Goal: Communication & Community: Answer question/provide support

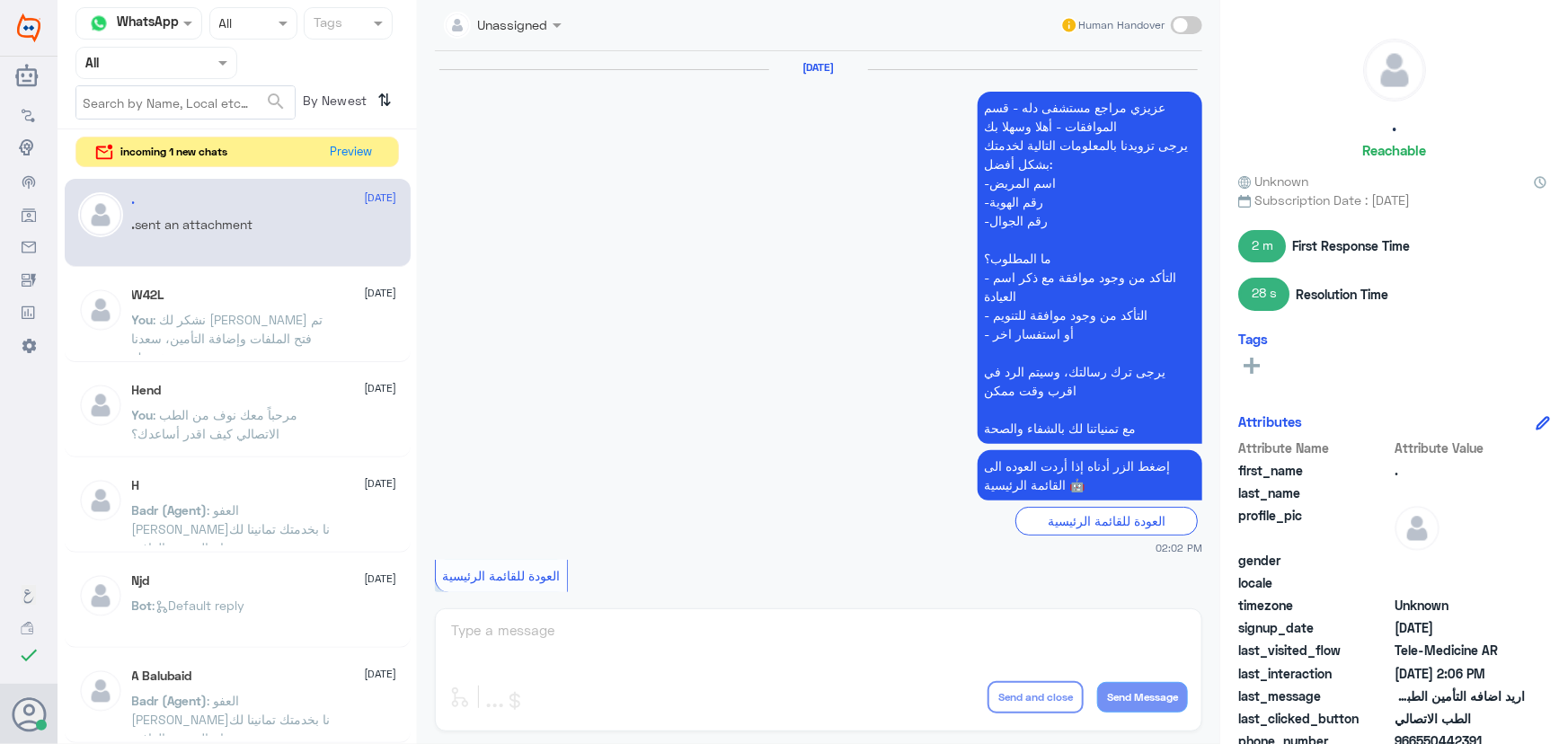
scroll to position [2197, 0]
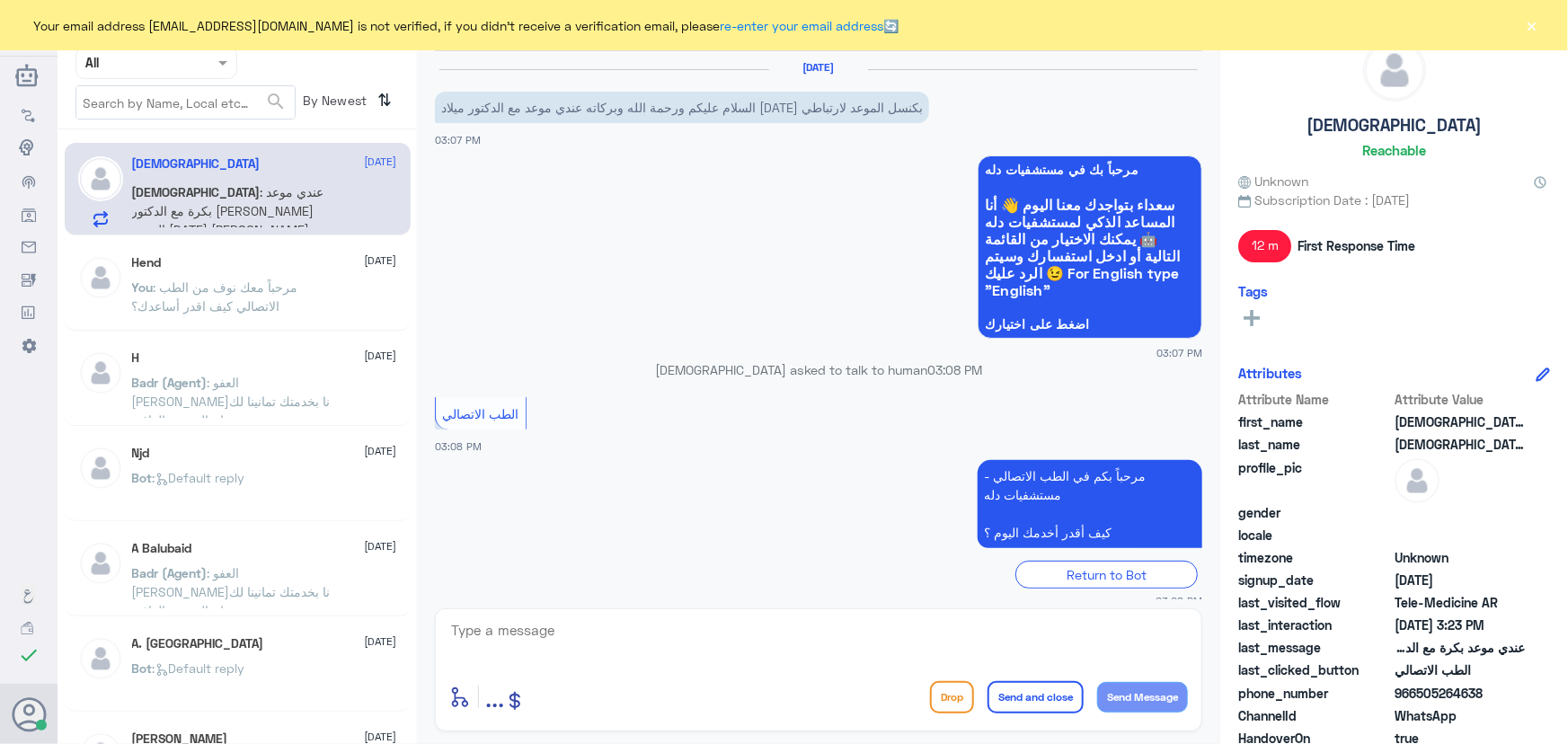
scroll to position [330, 0]
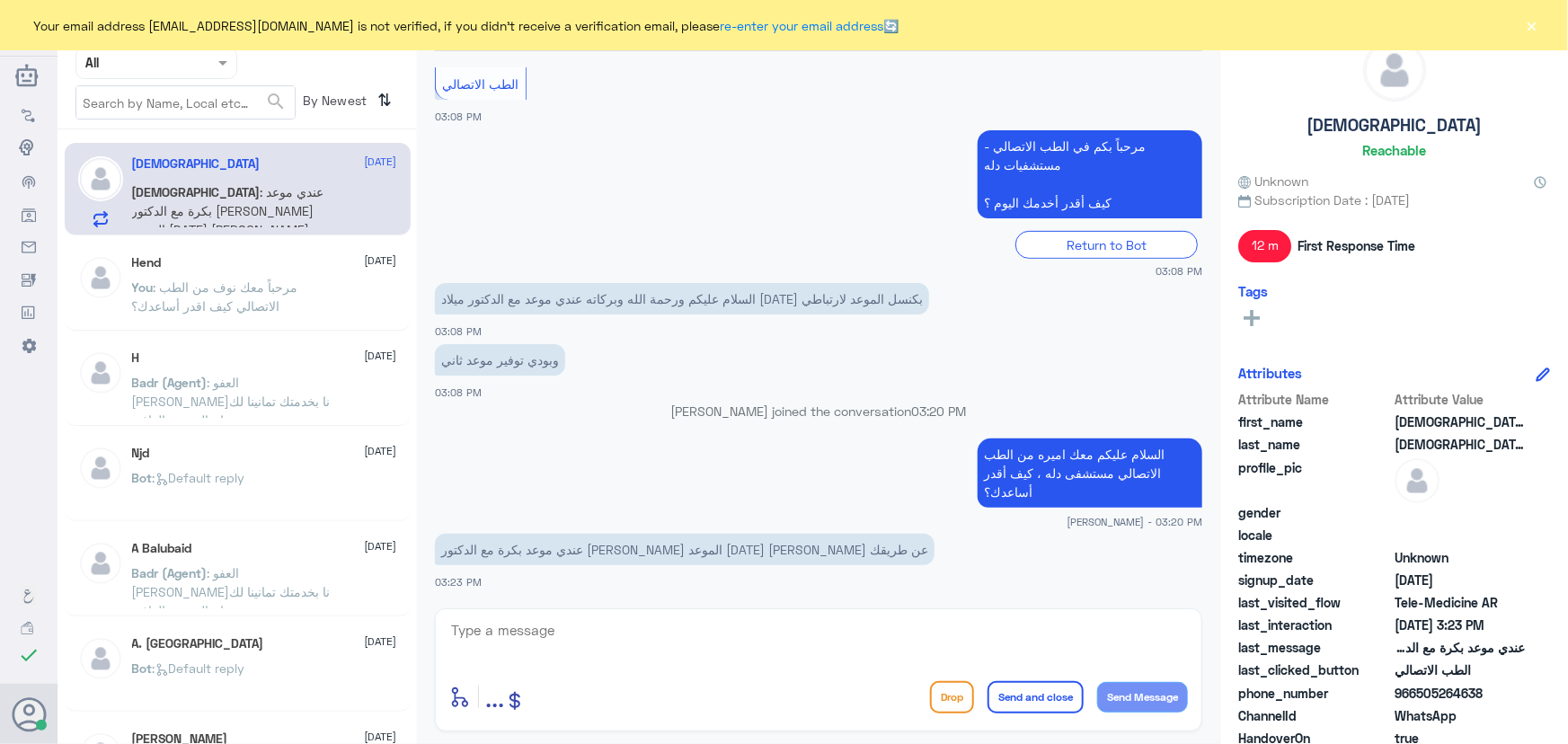
click at [801, 631] on textarea at bounding box center [818, 640] width 738 height 44
click at [1531, 20] on button "×" at bounding box center [1532, 24] width 18 height 18
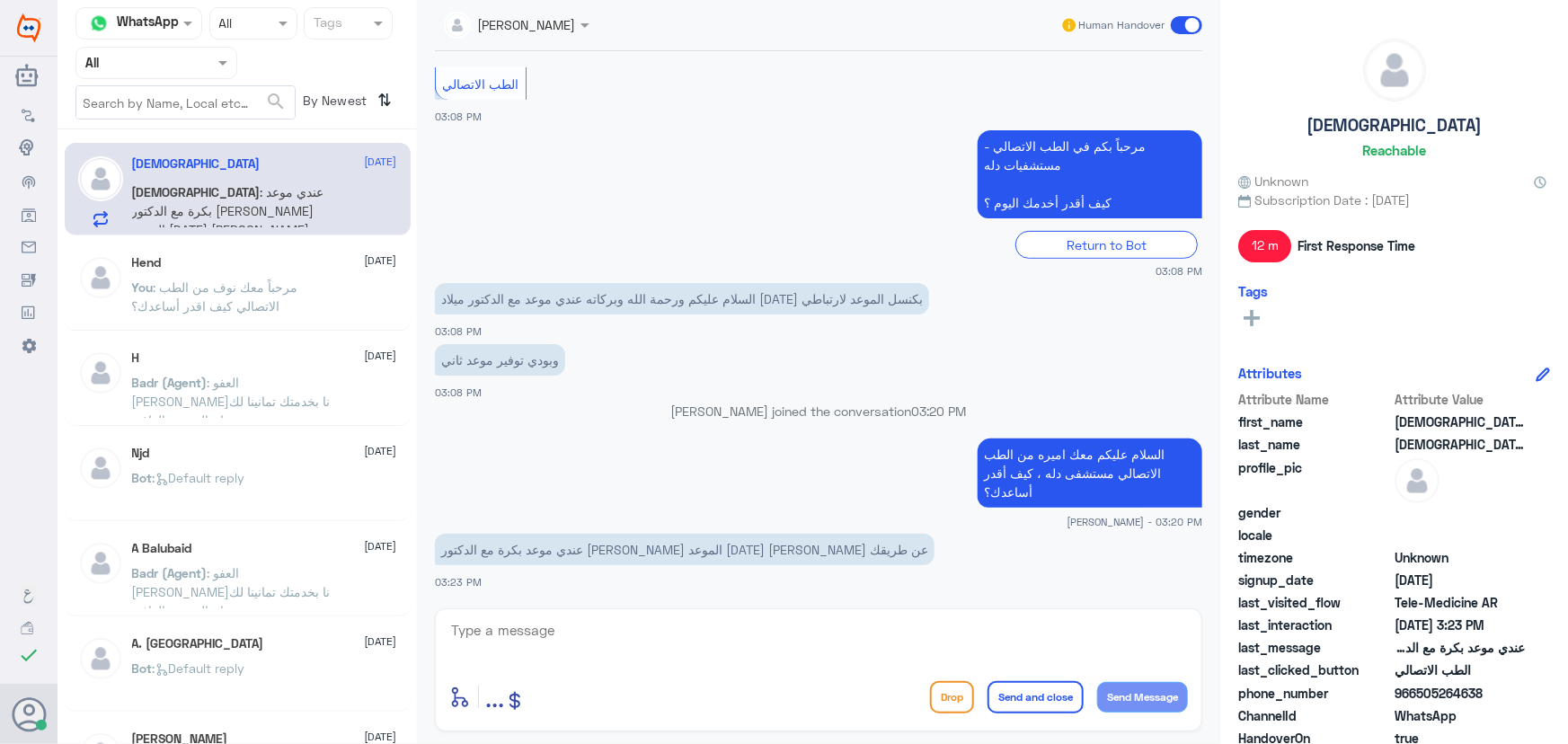
click at [1198, 32] on span at bounding box center [1187, 24] width 32 height 18
click at [0, 0] on input "checkbox" at bounding box center [0, 0] width 0 height 0
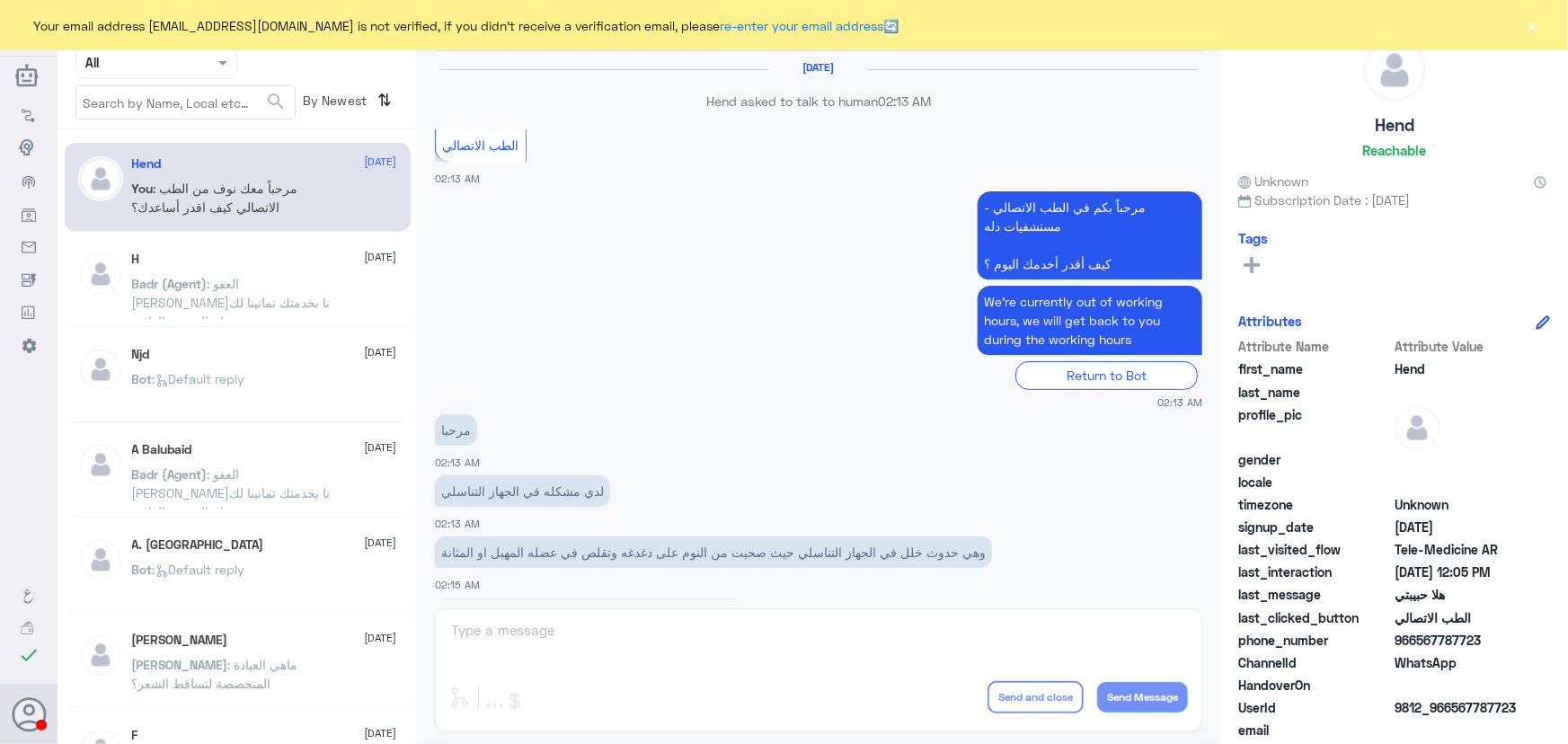
scroll to position [817, 0]
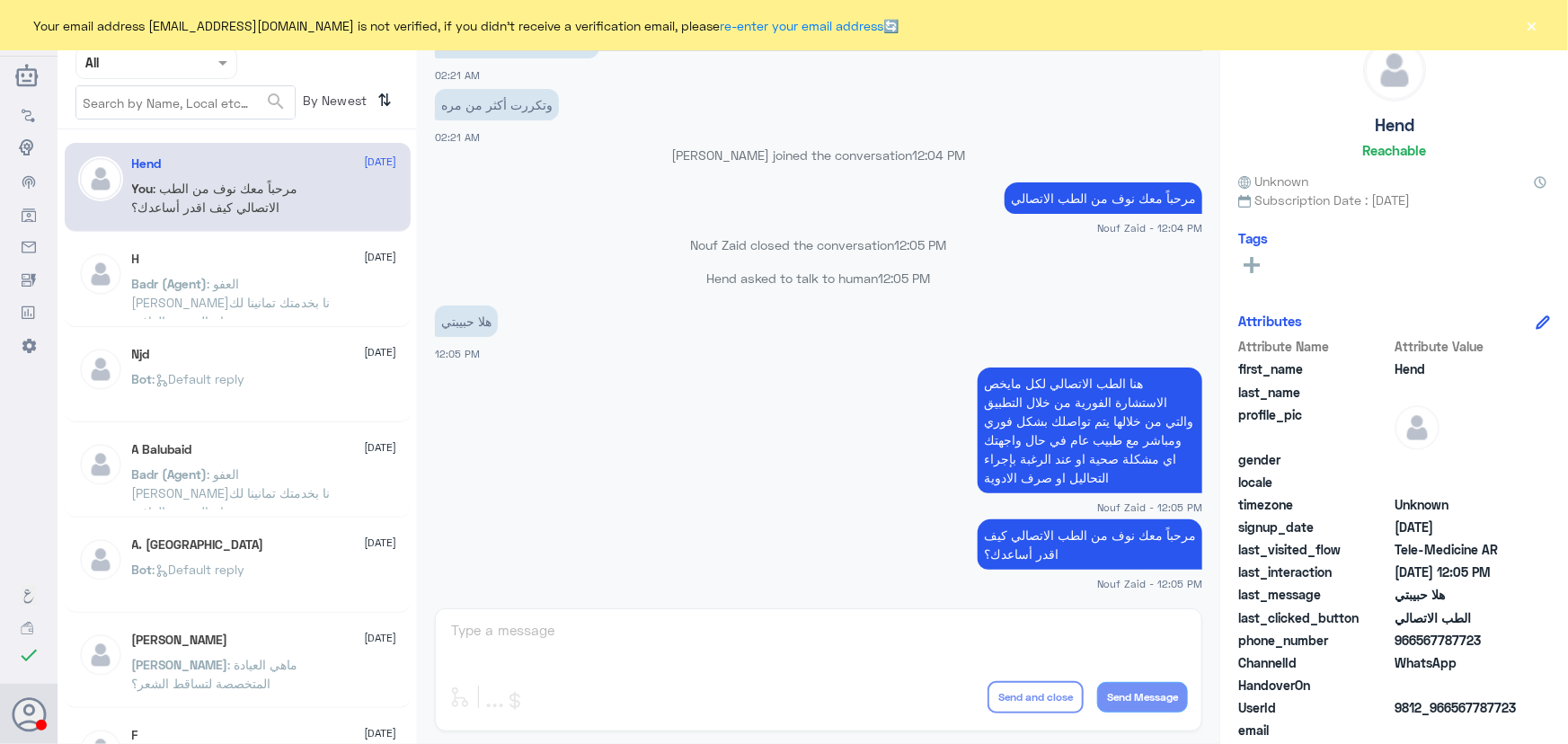
click at [1545, 25] on div "Your email address n_zaid@DallahHealth.com is not verified, if you didn't recei…" at bounding box center [784, 25] width 1568 height 50
click at [1519, 29] on div "Your email address n_zaid@DallahHealth.com is not verified, if you didn't recei…" at bounding box center [784, 25] width 1568 height 50
click at [1521, 20] on div "Your email address n_zaid@DallahHealth.com is not verified, if you didn't recei…" at bounding box center [784, 25] width 1568 height 50
click at [1545, 25] on div "Your email address n_zaid@DallahHealth.com is not verified, if you didn't recei…" at bounding box center [784, 25] width 1568 height 50
click at [1548, 18] on div "Your email address n_zaid@DallahHealth.com is not verified, if you didn't recei…" at bounding box center [784, 25] width 1568 height 50
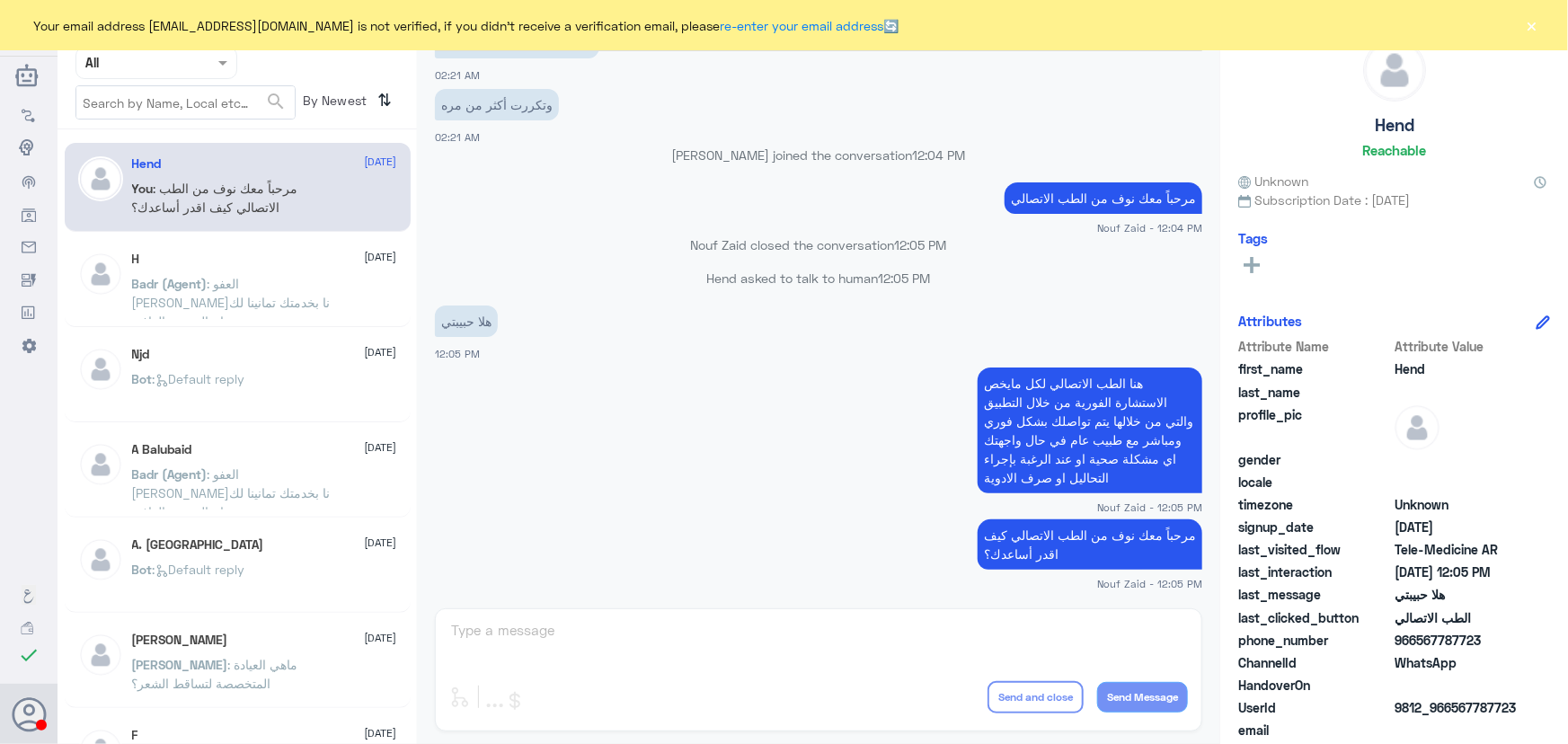
click at [1541, 21] on div "Your email address n_zaid@DallahHealth.com is not verified, if you didn't recei…" at bounding box center [784, 25] width 1568 height 50
click at [1533, 24] on button "×" at bounding box center [1532, 24] width 18 height 18
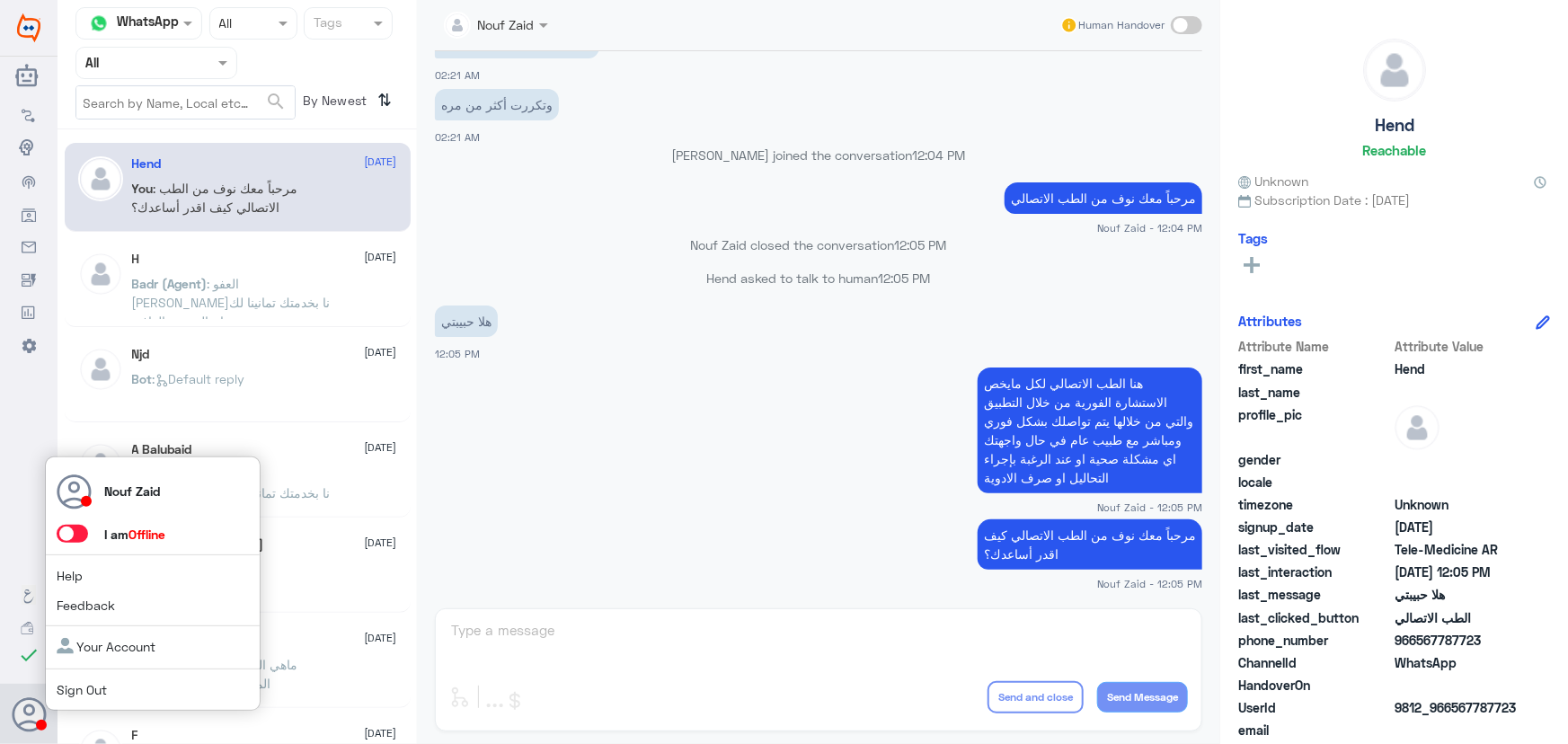
click at [76, 540] on span at bounding box center [73, 533] width 32 height 18
click at [0, 0] on input "checkbox" at bounding box center [0, 0] width 0 height 0
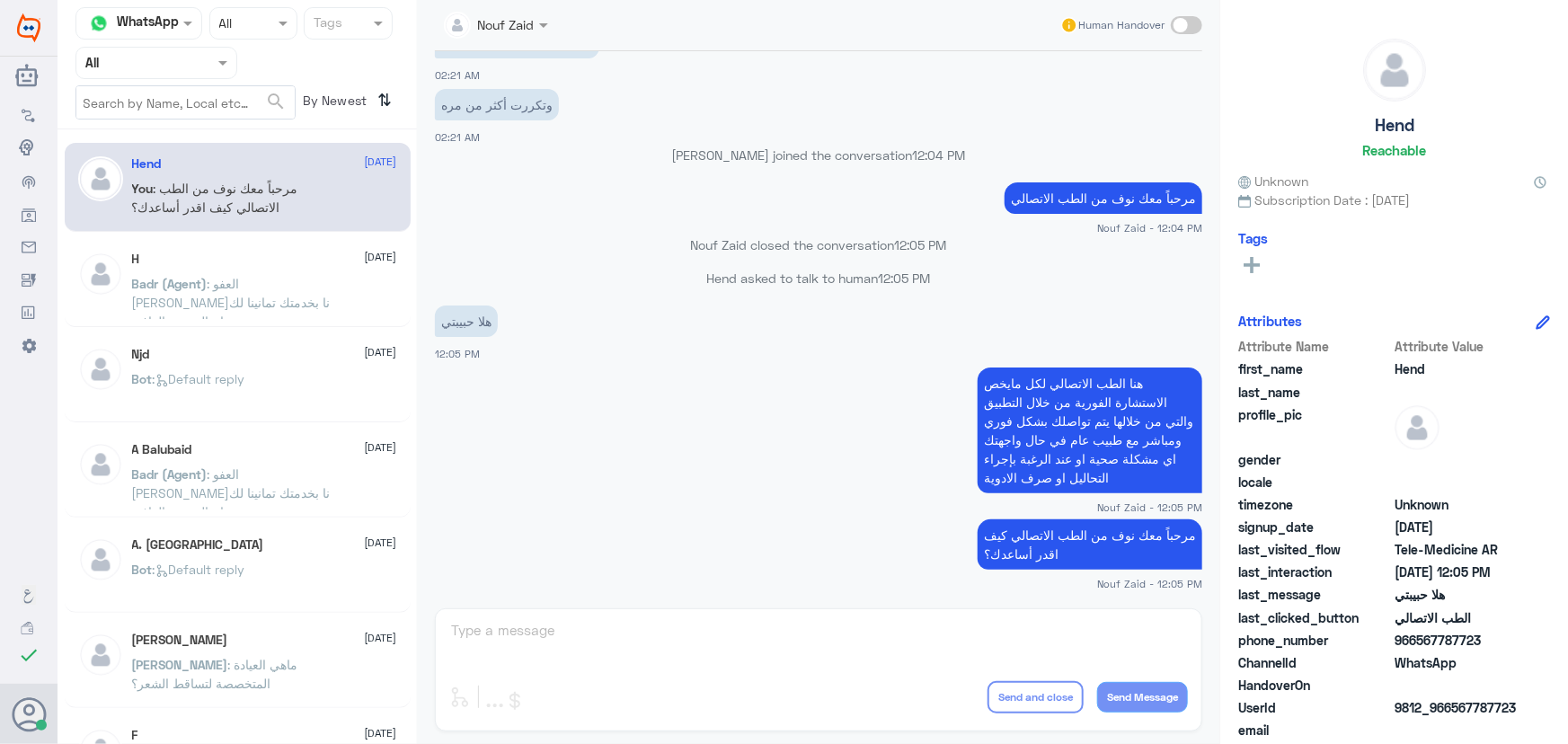
click at [762, 515] on div "مرحباً معك نوف من الطب الاتصالي كيف اقدر أساعدك؟ Nouf Zaid - 12:05 PM" at bounding box center [818, 553] width 767 height 76
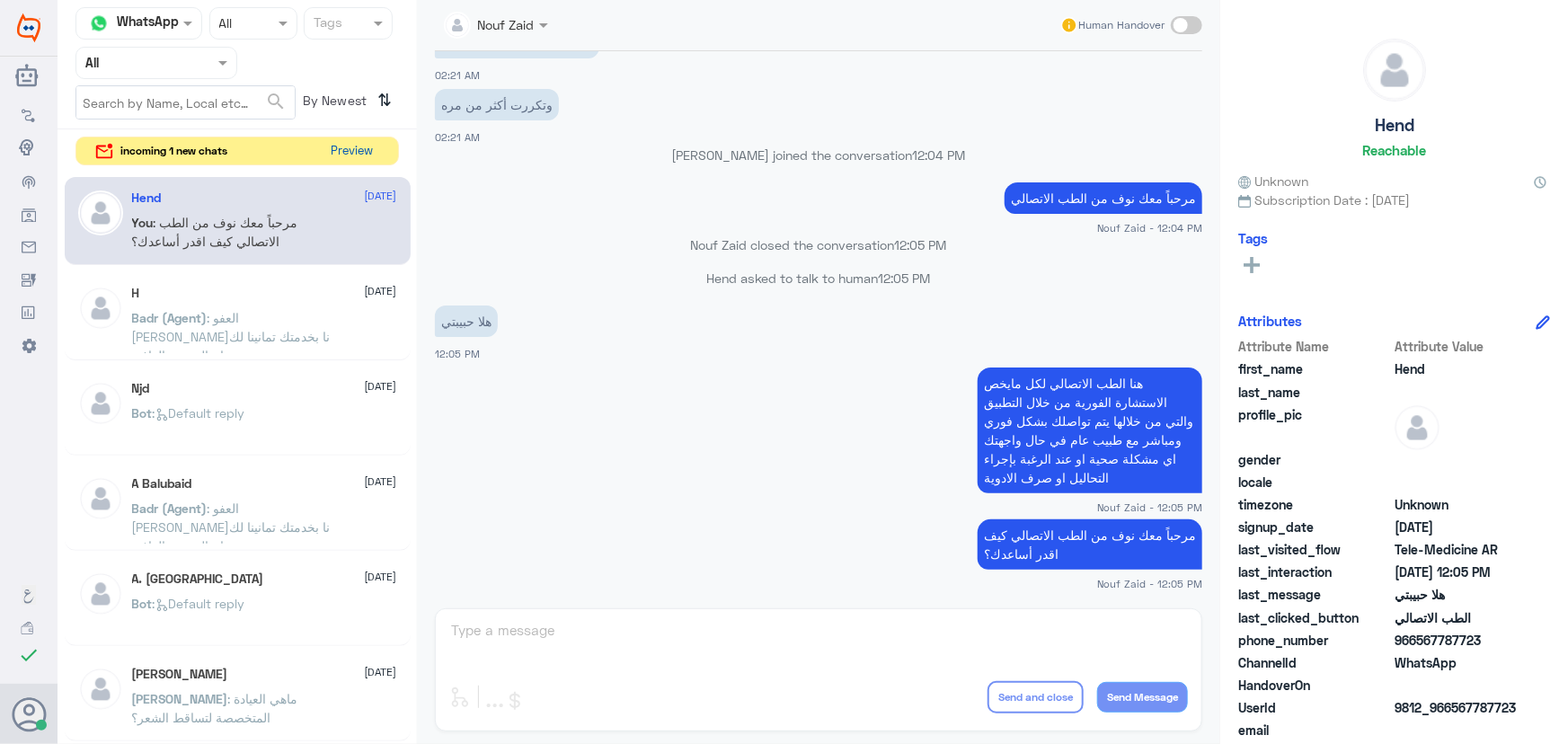
click at [354, 144] on button "Preview" at bounding box center [352, 152] width 56 height 28
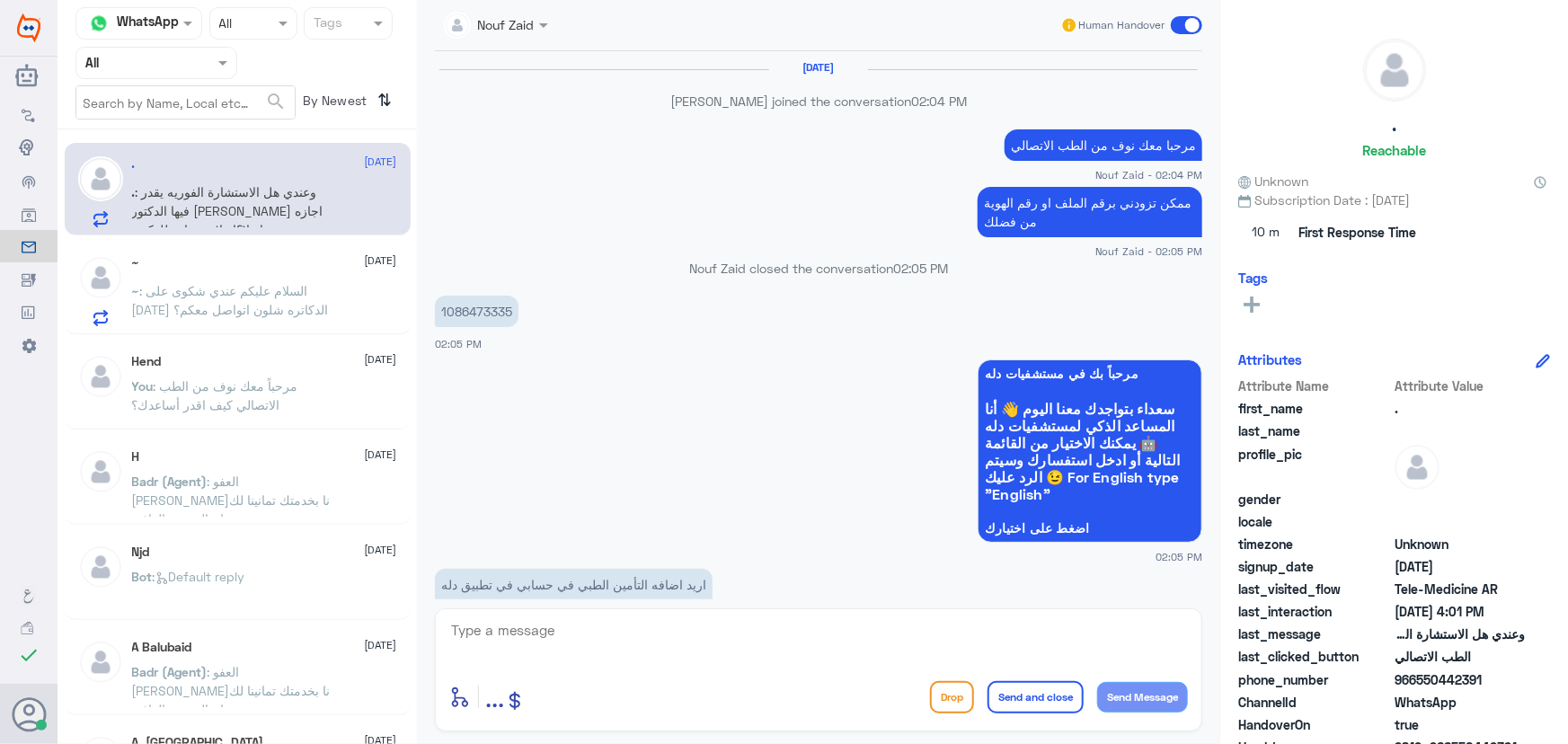
scroll to position [1260, 0]
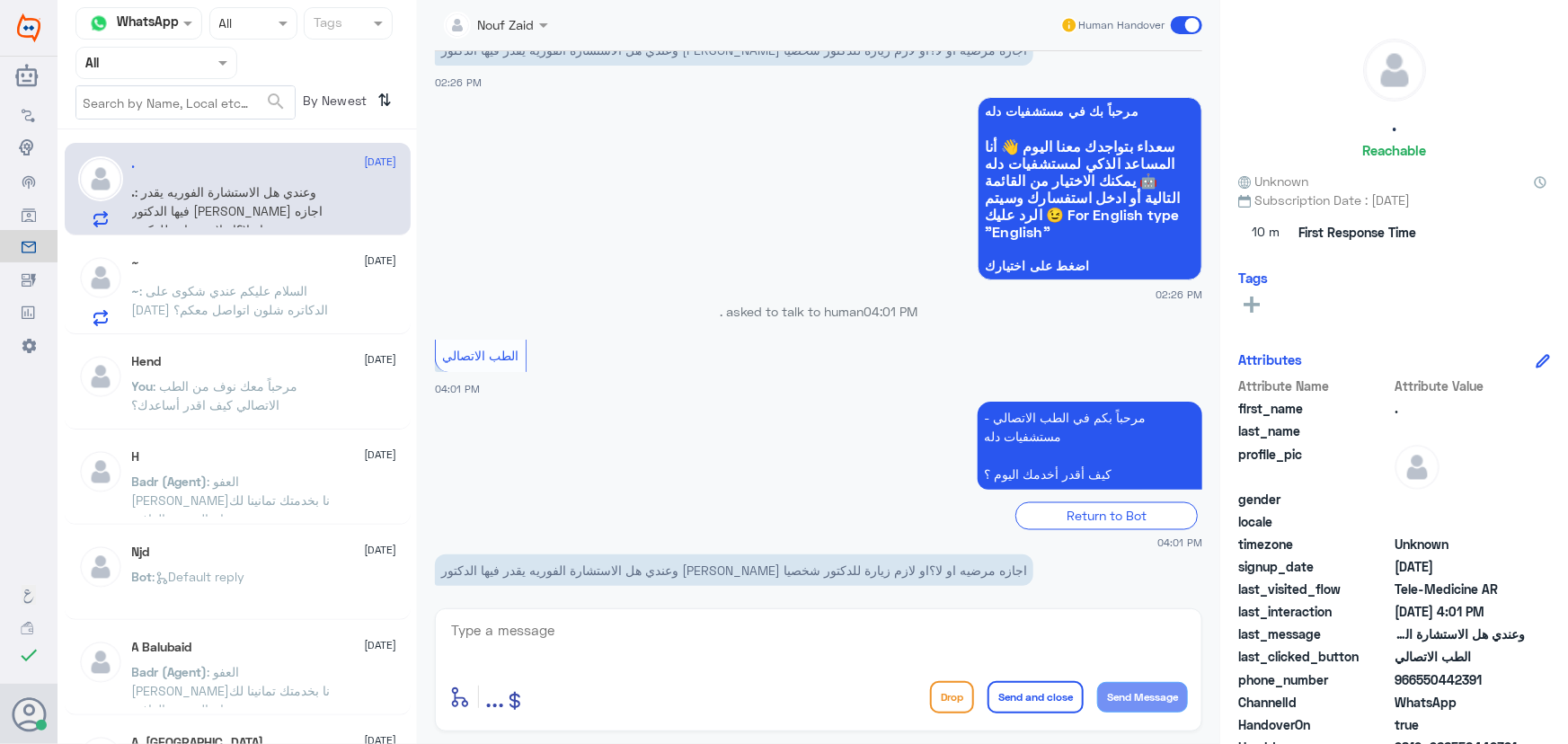
click at [512, 629] on textarea at bounding box center [818, 640] width 738 height 44
paste textarea "مرحباً معك نوف من الطب الاتصالي"
type textarea "مرحباً معك نوف من الطب الاتصالي"
click at [1118, 701] on button "Send Message" at bounding box center [1143, 697] width 91 height 31
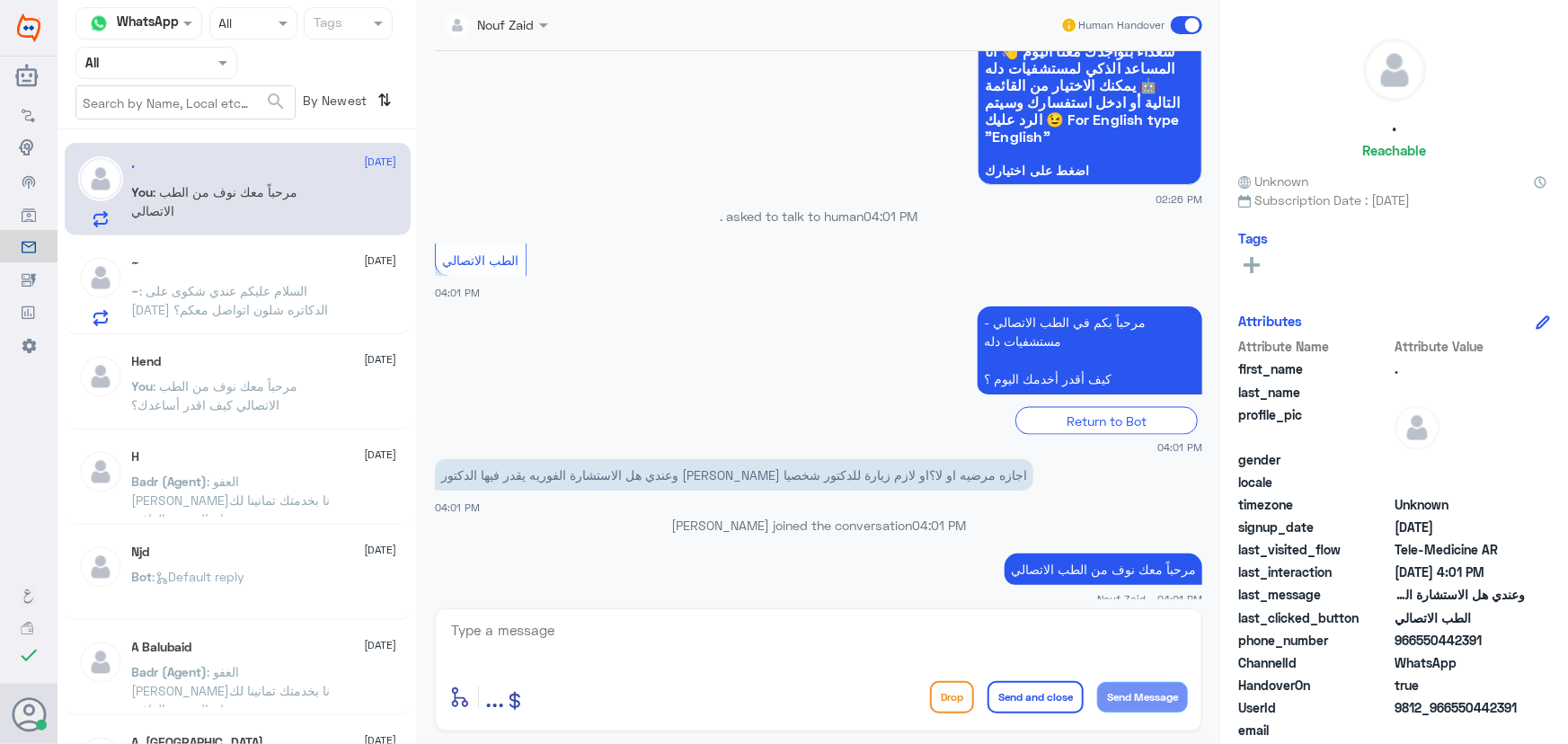
scroll to position [1314, 0]
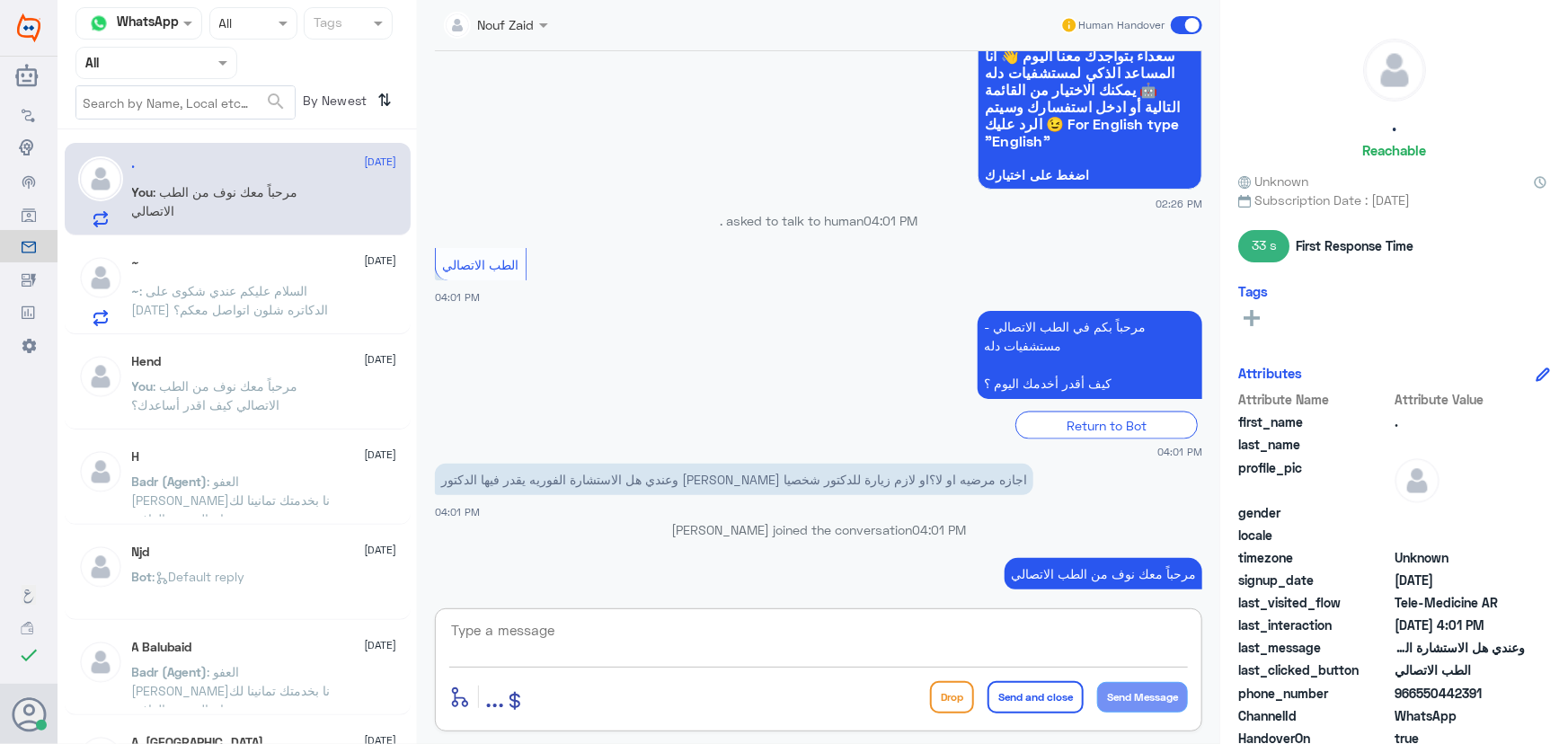
click at [1074, 626] on textarea at bounding box center [818, 640] width 738 height 44
type textarea "k"
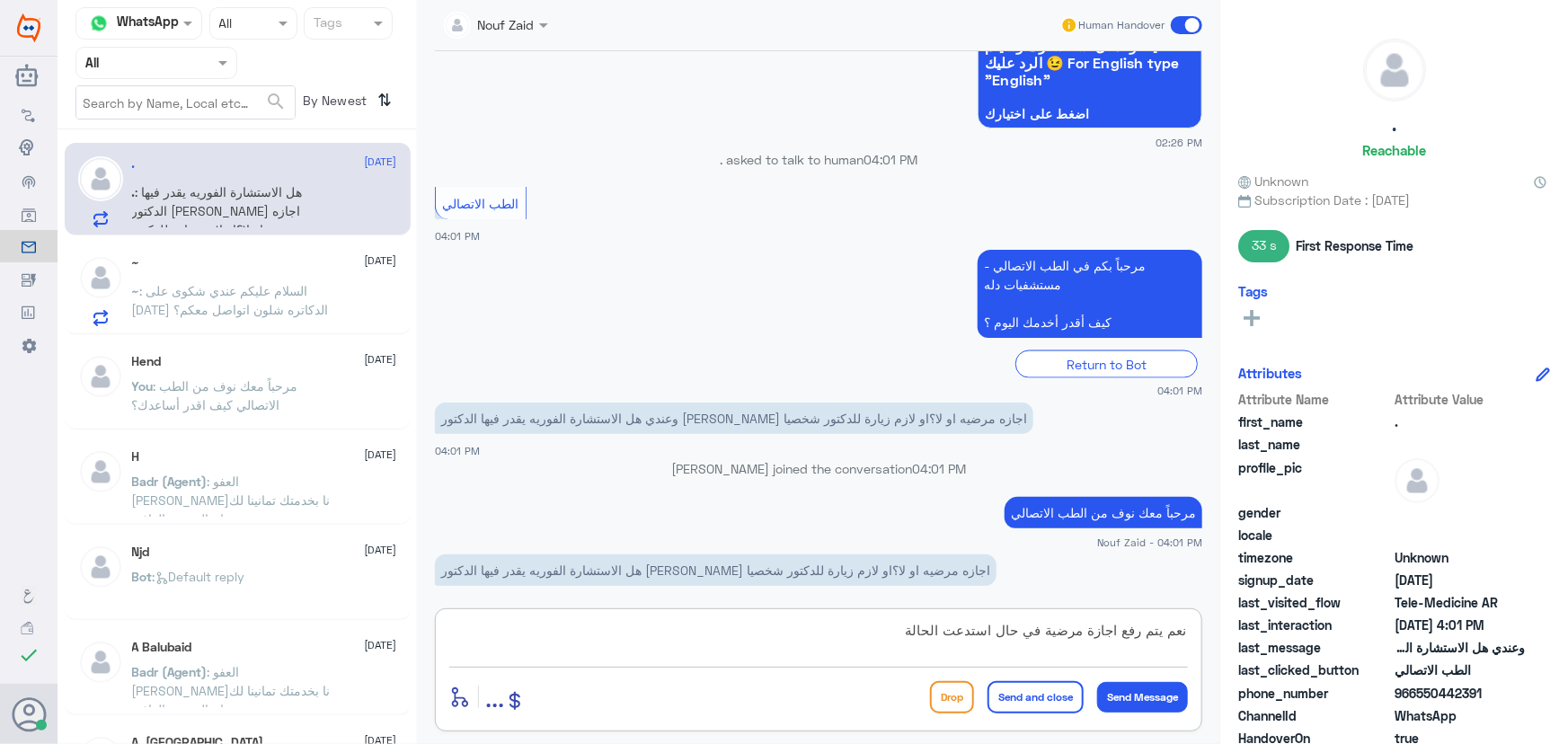
type textarea "نعم يتم رفع اجازة مرضية في حال استدعت الحالة"
click at [1052, 700] on button "Send and close" at bounding box center [1035, 697] width 96 height 33
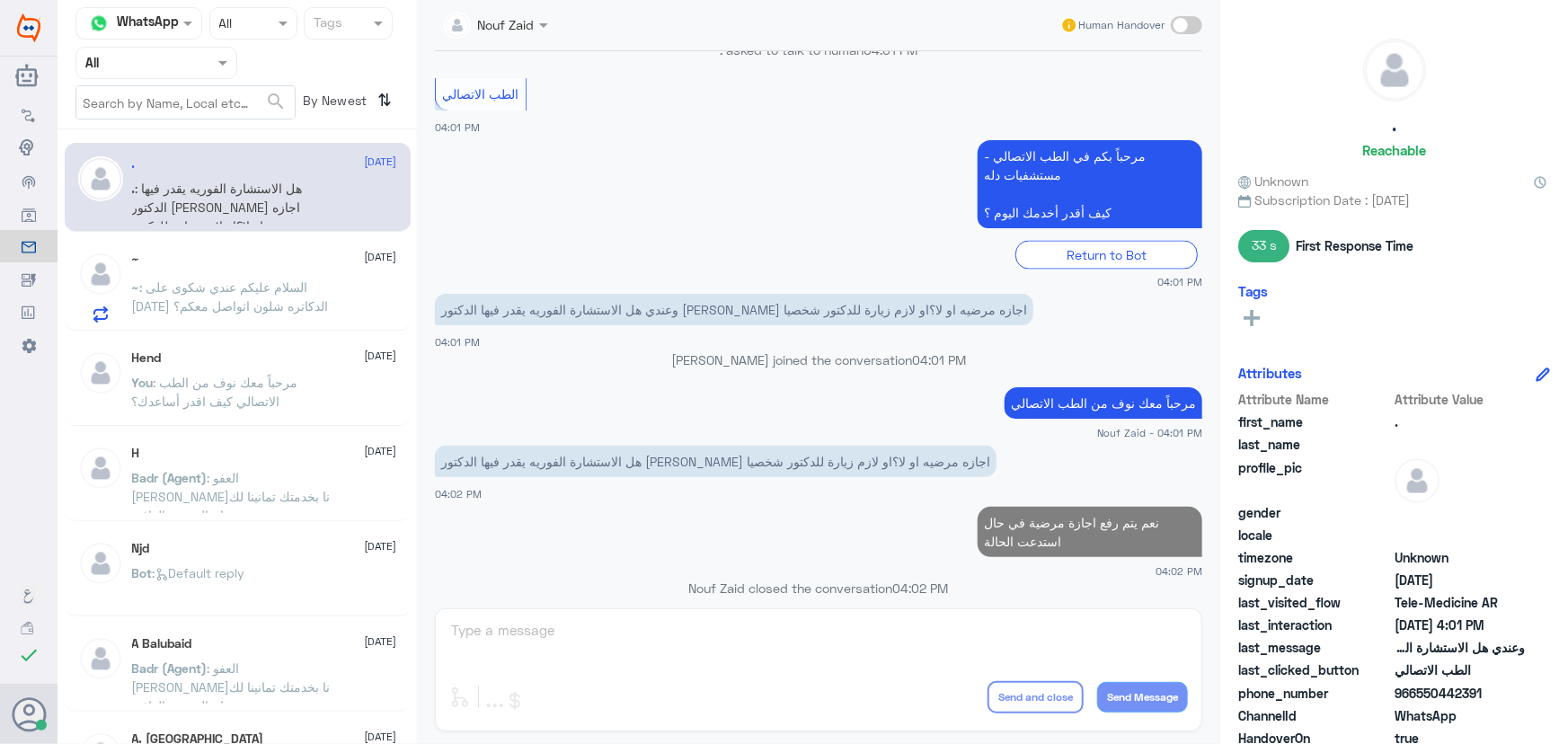
click at [288, 278] on p "~ : السلام عليكم عندي شكوى على احد الدكاتره شلون اتواصل معكم؟" at bounding box center [233, 300] width 202 height 45
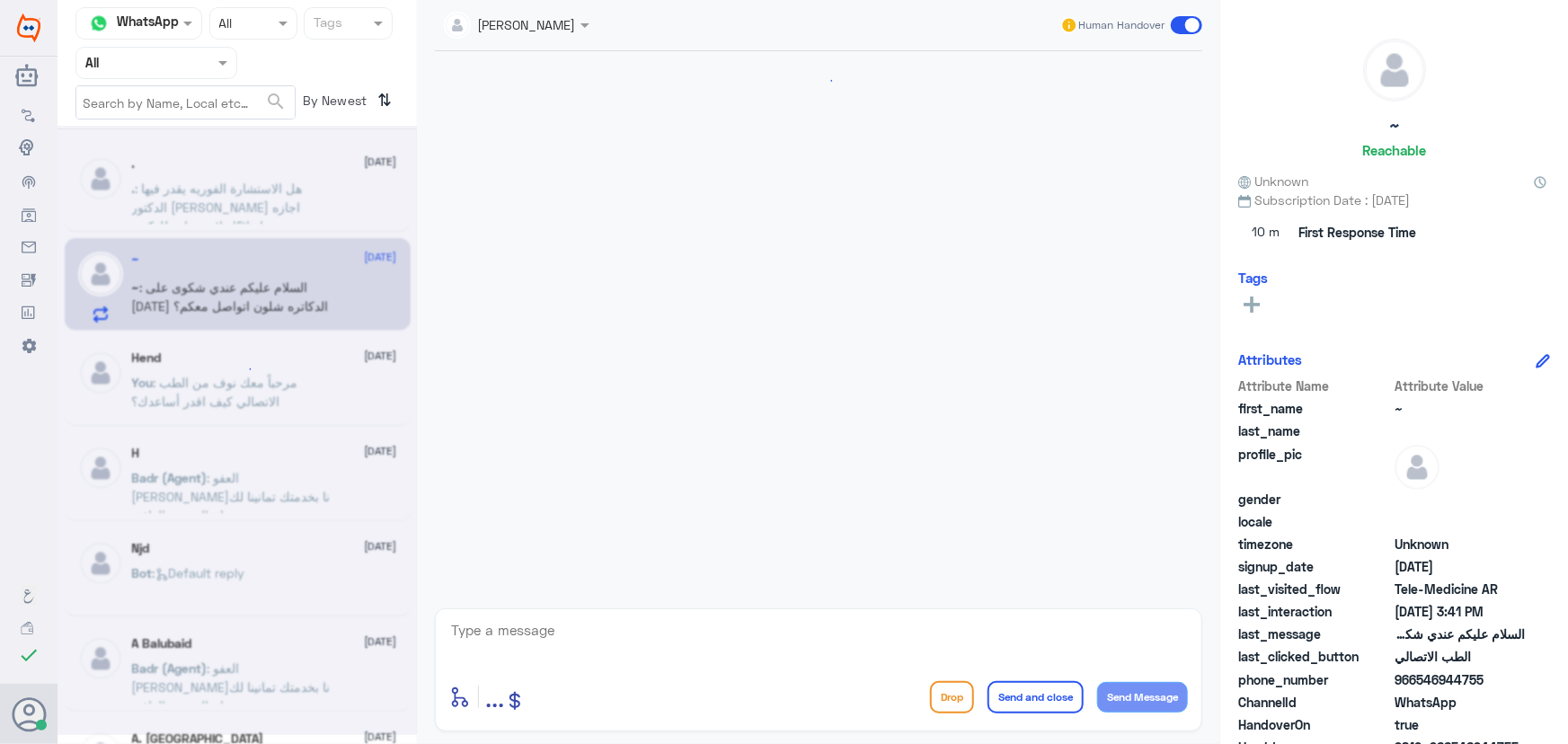
scroll to position [1531, 0]
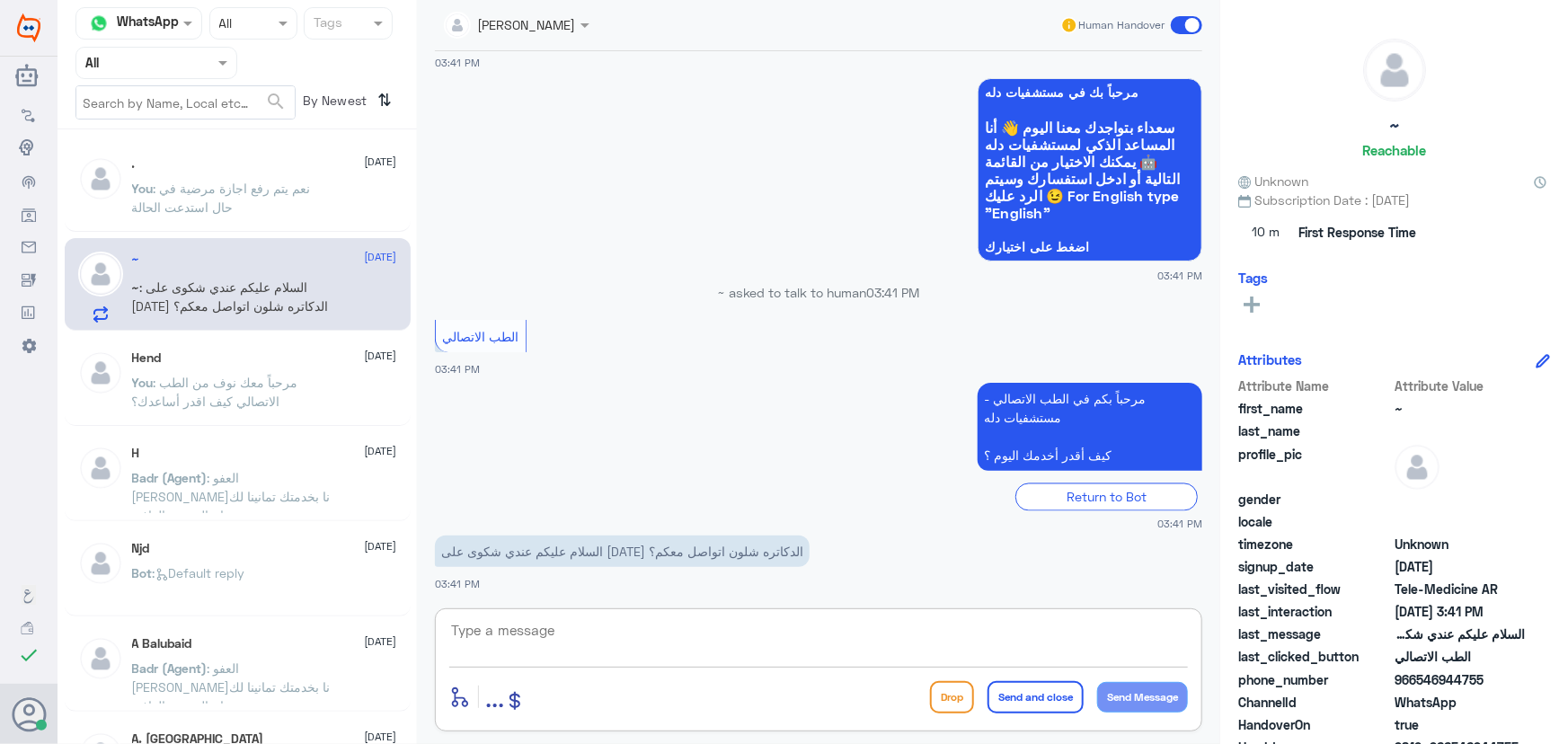
click at [551, 634] on textarea at bounding box center [818, 640] width 738 height 44
paste textarea "مرحباً معك نوف من الطب الاتصالي"
type textarea "مرحباً معك نوف من الطب الاتصالي"
click at [1148, 693] on button "Send Message" at bounding box center [1143, 697] width 91 height 31
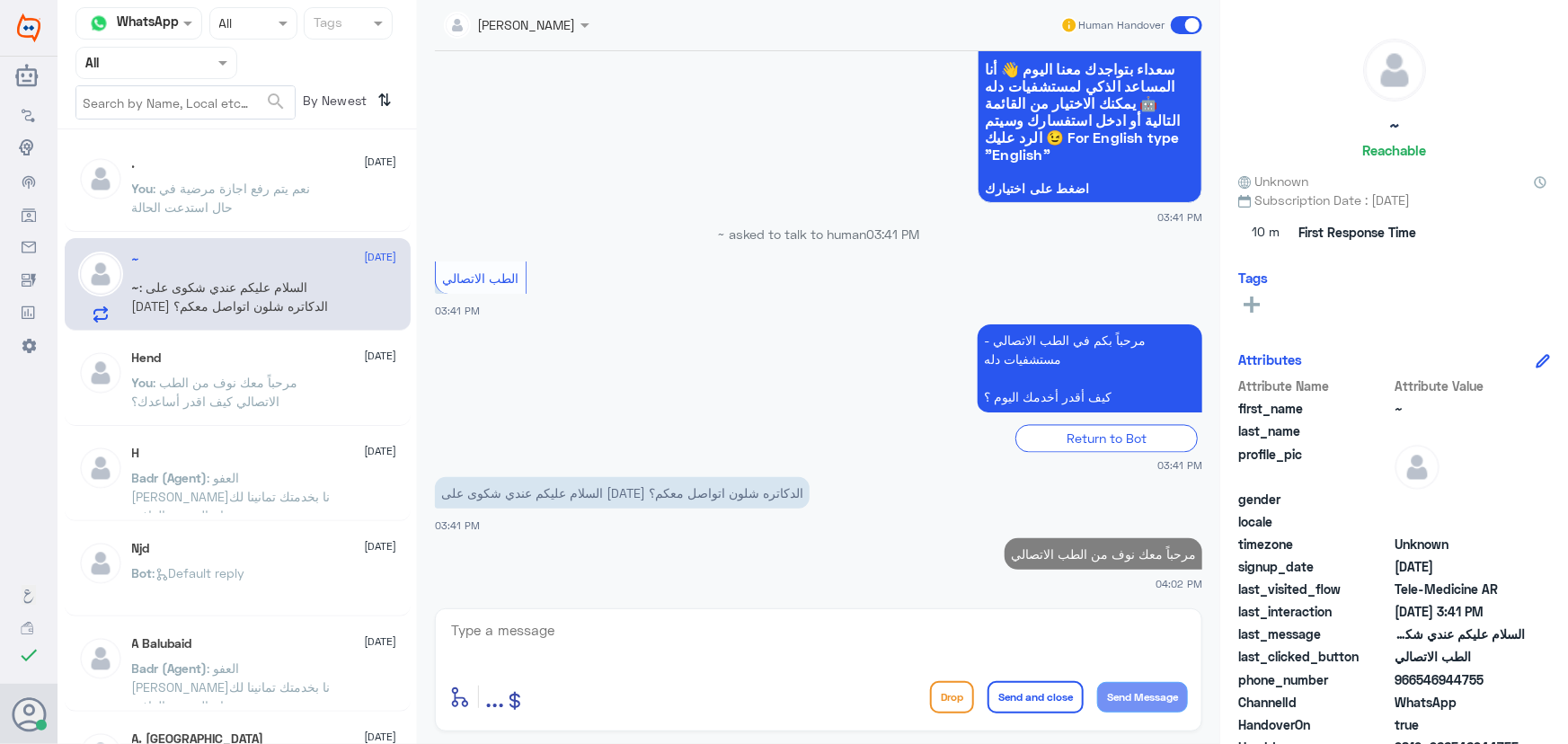
click at [961, 618] on textarea at bounding box center [818, 640] width 738 height 44
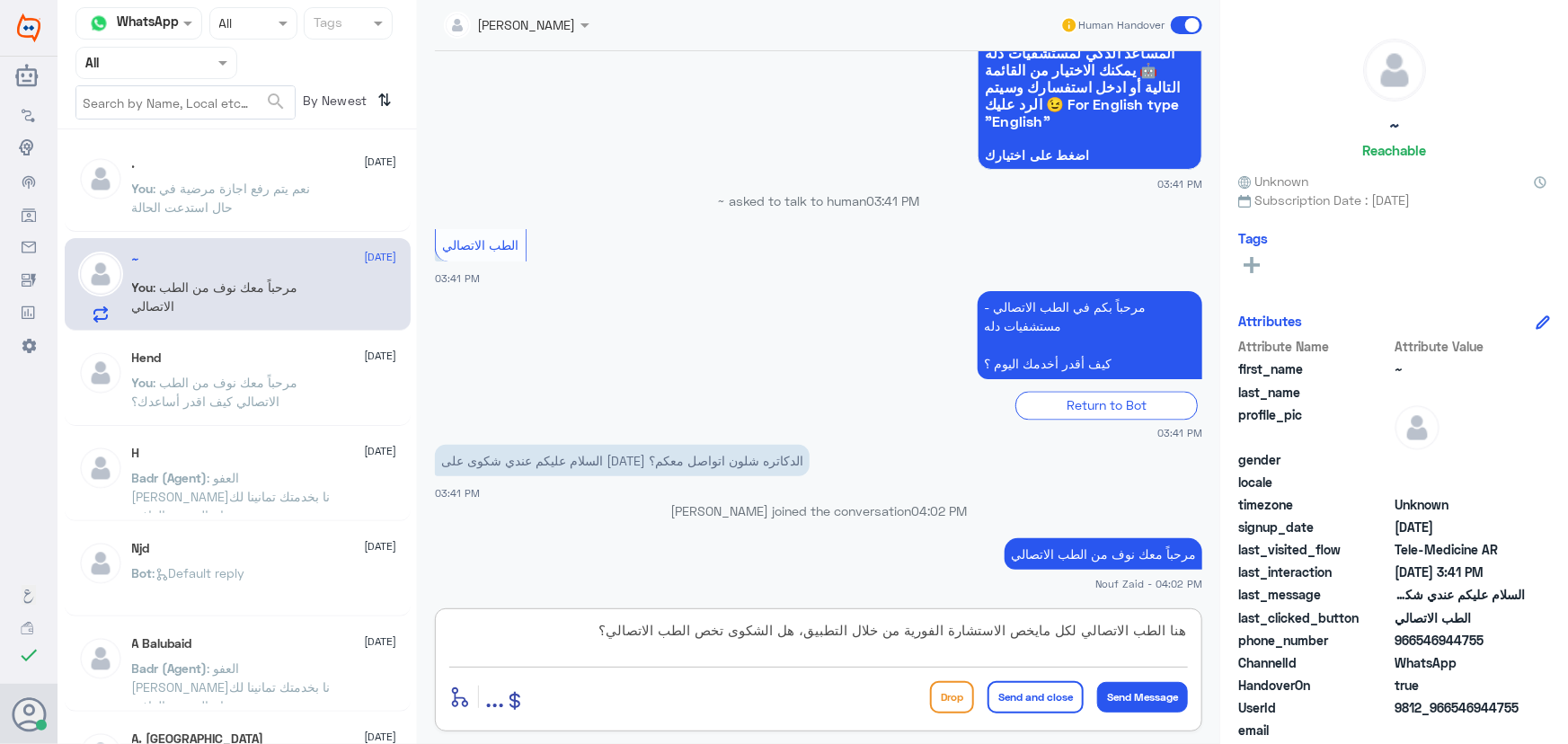
type textarea "هنا الطب الاتصالي لكل مايخص الاستشارة الفورية من خلال التطبيق، هل الشكوى تخص ال…"
click at [1036, 700] on button "Send and close" at bounding box center [1035, 697] width 96 height 33
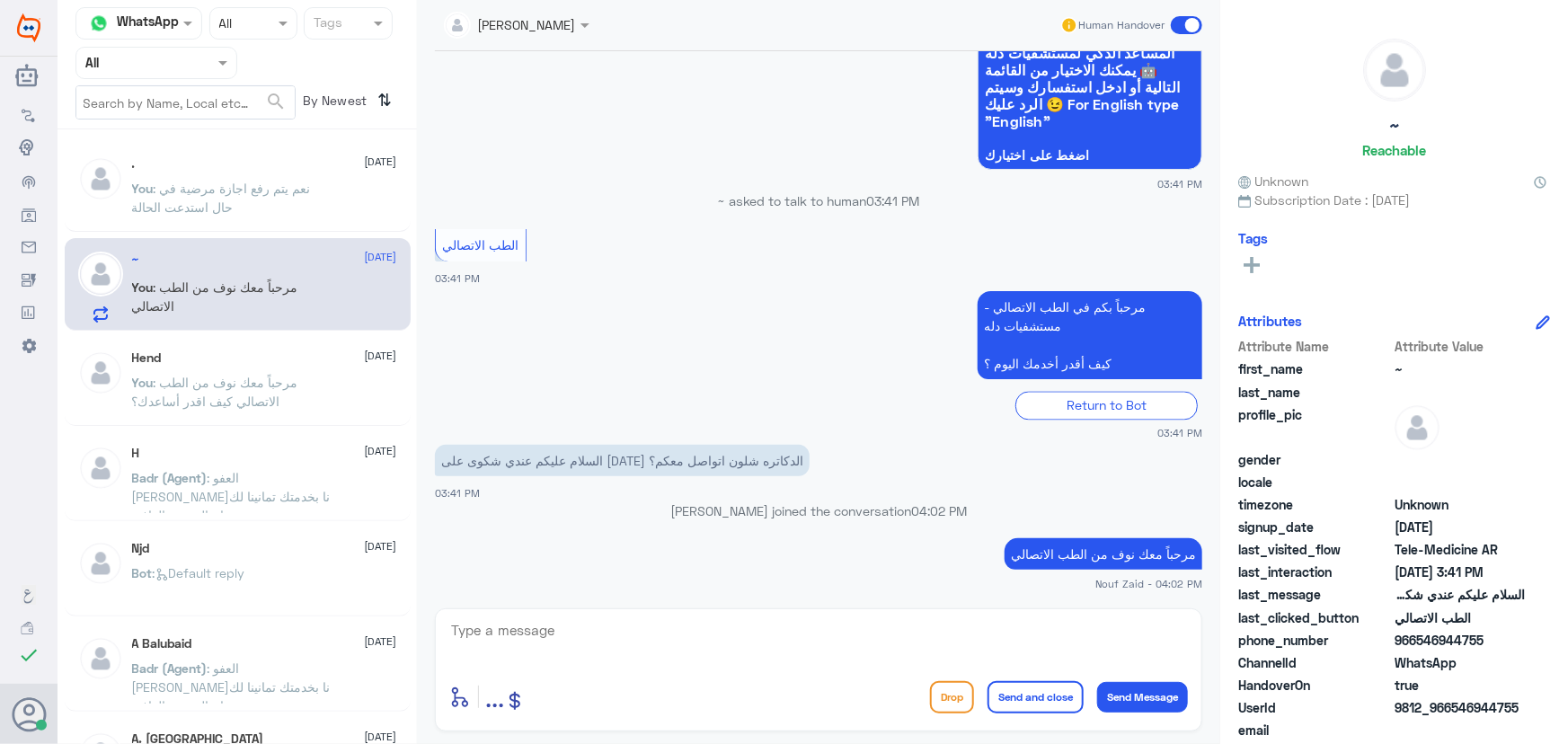
scroll to position [1684, 0]
